Goal: Find contact information: Find contact information

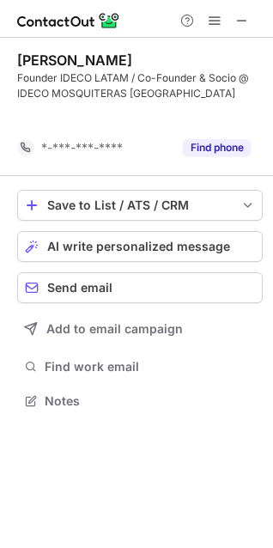
scroll to position [362, 273]
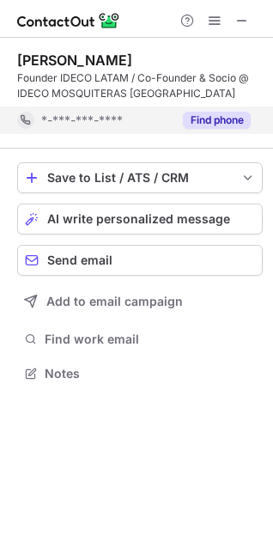
click at [200, 125] on button "Find phone" at bounding box center [217, 120] width 68 height 17
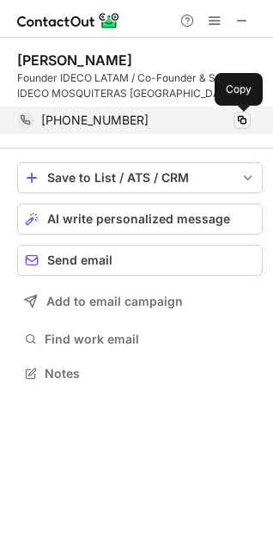
click at [242, 120] on span at bounding box center [243, 120] width 14 height 14
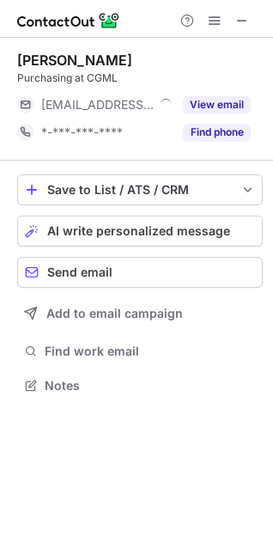
scroll to position [374, 273]
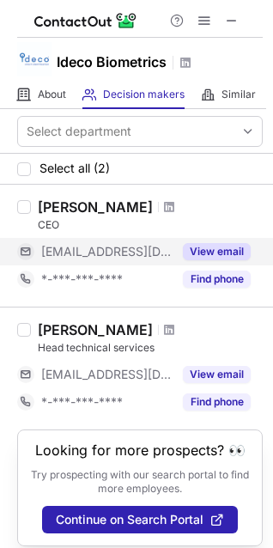
click at [240, 258] on button "View email" at bounding box center [217, 251] width 68 height 17
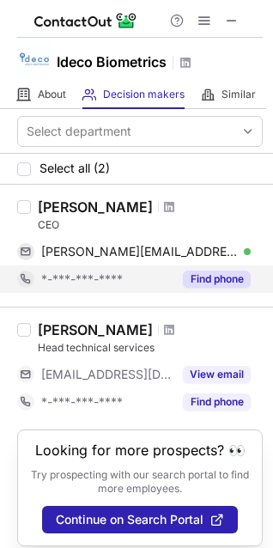
click at [230, 277] on button "Find phone" at bounding box center [217, 279] width 68 height 17
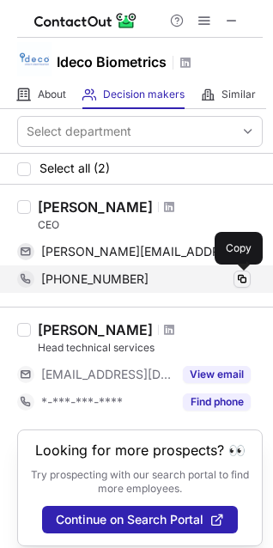
click at [244, 281] on span at bounding box center [243, 280] width 14 height 14
click at [241, 285] on span at bounding box center [243, 280] width 14 height 14
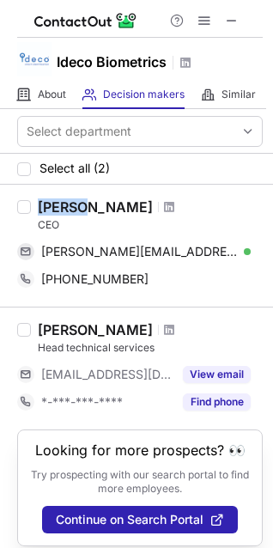
drag, startPoint x: 85, startPoint y: 208, endPoint x: 41, endPoint y: 210, distance: 43.9
click at [41, 210] on div "Marius Coetzee" at bounding box center [95, 207] width 115 height 17
copy div "Marius"
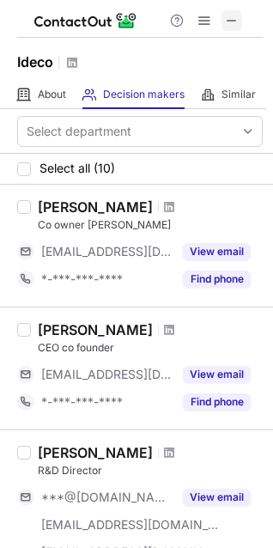
click at [232, 23] on span at bounding box center [232, 21] width 14 height 14
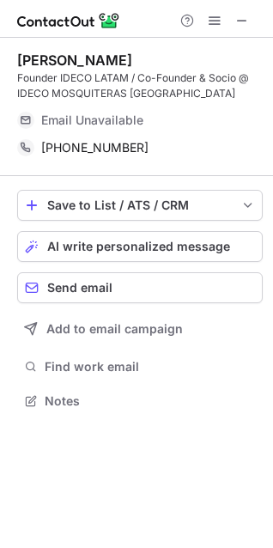
scroll to position [389, 273]
click at [242, 23] on span at bounding box center [243, 21] width 14 height 14
